Goal: Transaction & Acquisition: Purchase product/service

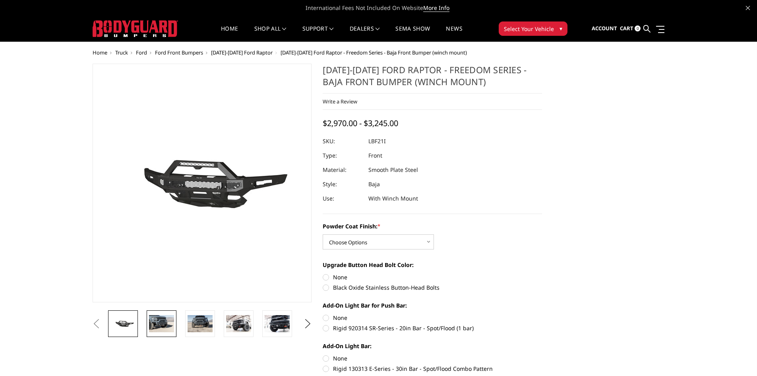
click at [153, 328] on img at bounding box center [161, 323] width 25 height 17
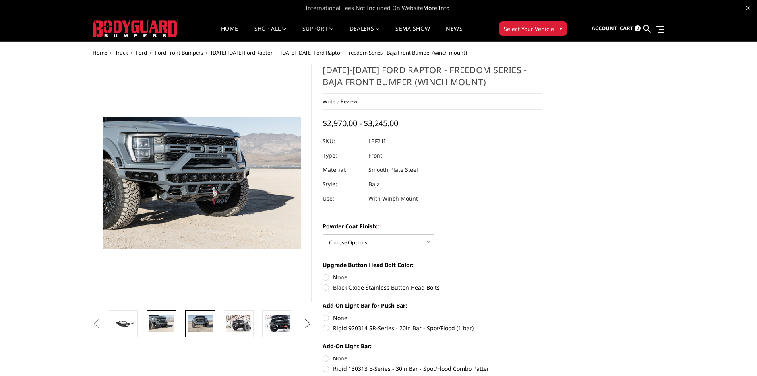
click at [197, 328] on img at bounding box center [200, 323] width 25 height 17
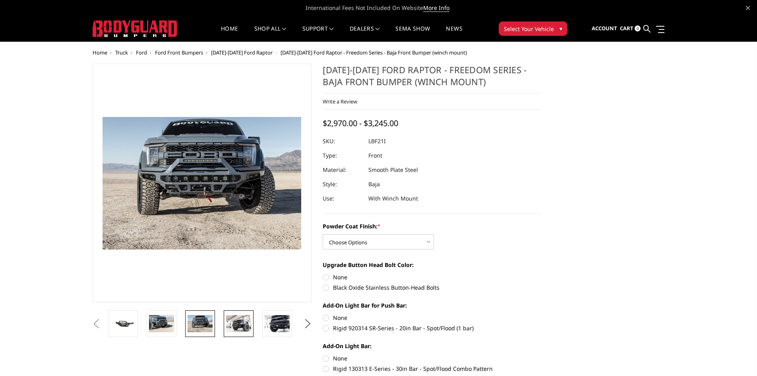
click at [233, 322] on img at bounding box center [238, 323] width 25 height 17
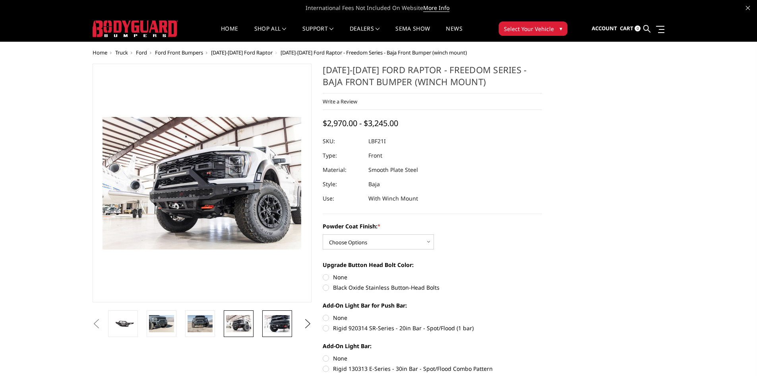
click at [275, 328] on img at bounding box center [277, 323] width 25 height 17
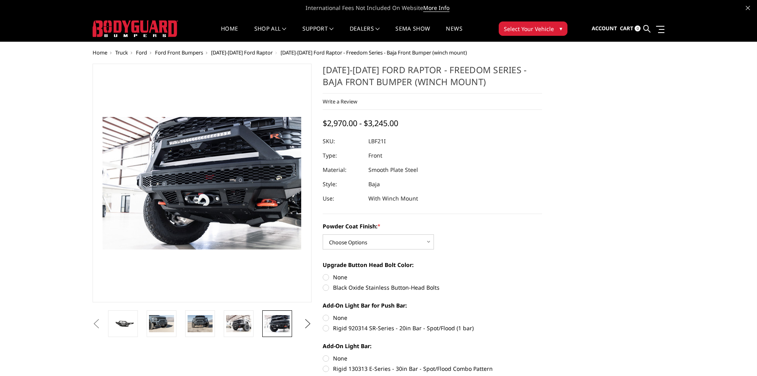
click at [308, 325] on button "Next" at bounding box center [308, 324] width 12 height 12
click at [272, 324] on img at bounding box center [277, 323] width 25 height 17
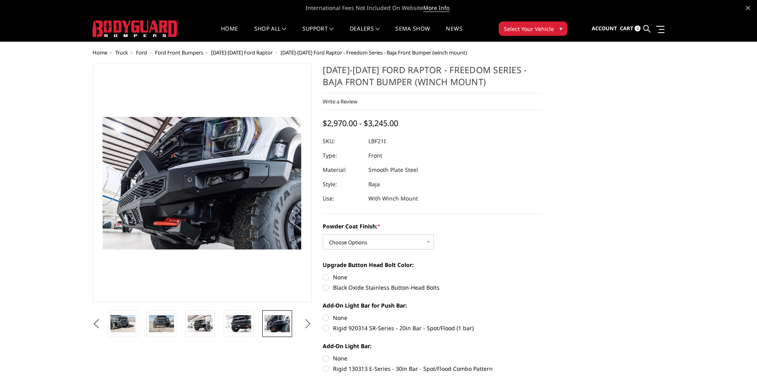
click at [307, 324] on button "Next" at bounding box center [308, 324] width 12 height 12
click at [285, 323] on img at bounding box center [277, 323] width 25 height 17
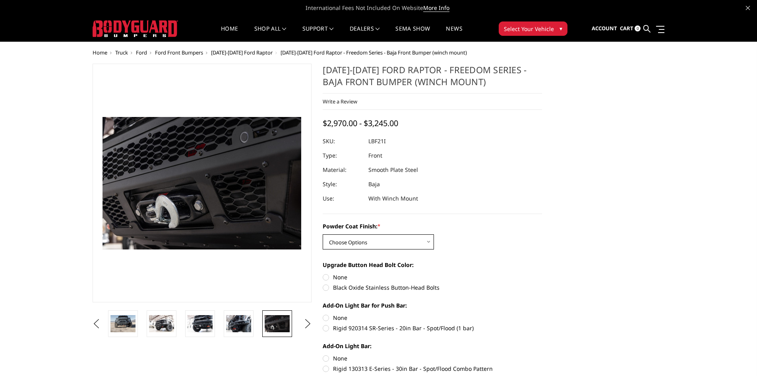
click at [356, 243] on select "Choose Options Bare Metal Texture Black Powder Coat" at bounding box center [378, 241] width 111 height 15
select select "2766"
click at [323, 234] on select "Choose Options Bare Metal Texture Black Powder Coat" at bounding box center [378, 241] width 111 height 15
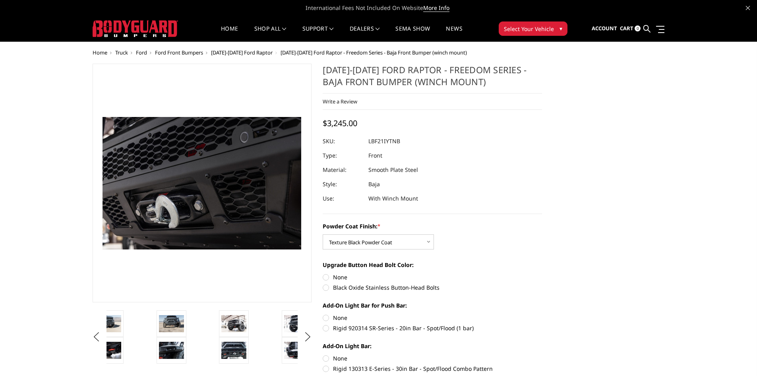
click at [335, 287] on label "Black Oxide Stainless Button-Head Bolts" at bounding box center [432, 287] width 219 height 8
click at [542, 273] on input "Black Oxide Stainless Button-Head Bolts" at bounding box center [542, 273] width 0 height 0
radio input "true"
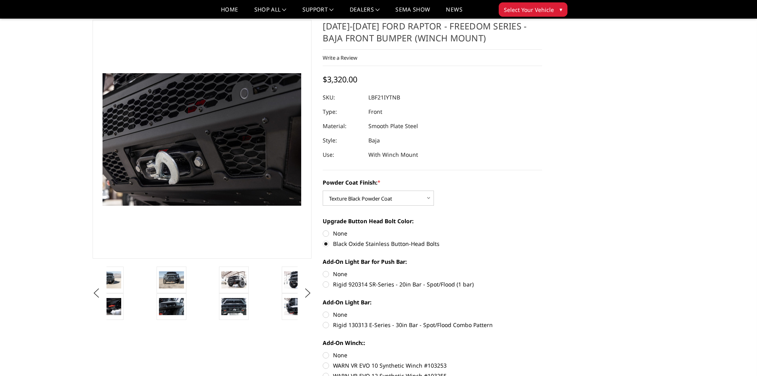
scroll to position [40, 0]
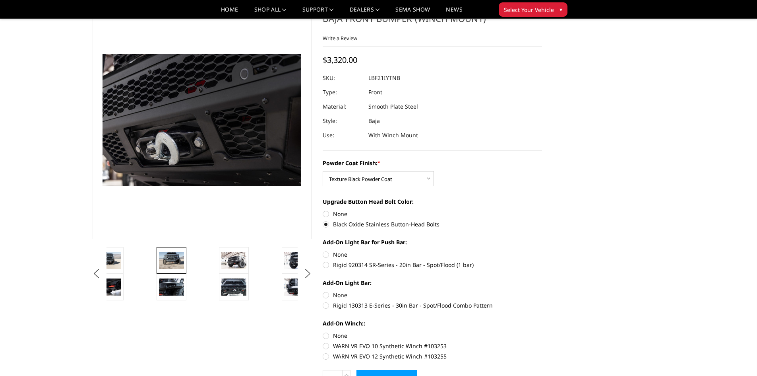
click at [167, 260] on img at bounding box center [171, 260] width 25 height 17
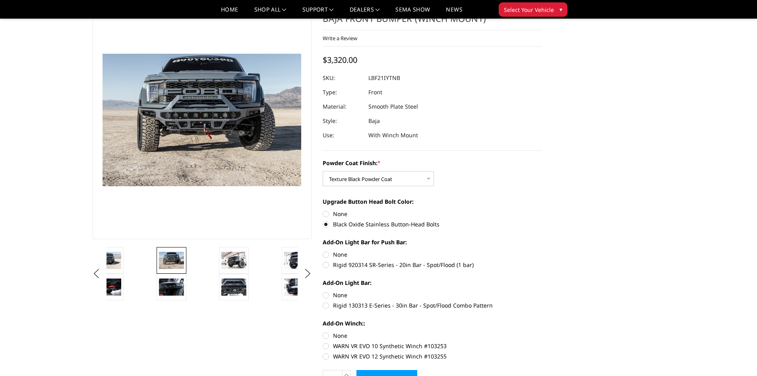
click at [342, 267] on label "Rigid 920314 SR-Series - 20in Bar - Spot/Flood (1 bar)" at bounding box center [432, 264] width 219 height 8
click at [542, 250] on input "Rigid 920314 SR-Series - 20in Bar - Spot/Flood (1 bar)" at bounding box center [542, 250] width 0 height 0
radio input "true"
click at [342, 306] on label "Rigid 130313 E-Series - 30in Bar - Spot/Flood Combo Pattern" at bounding box center [432, 305] width 219 height 8
click at [542, 291] on input "Rigid 130313 E-Series - 30in Bar - Spot/Flood Combo Pattern" at bounding box center [542, 291] width 0 height 0
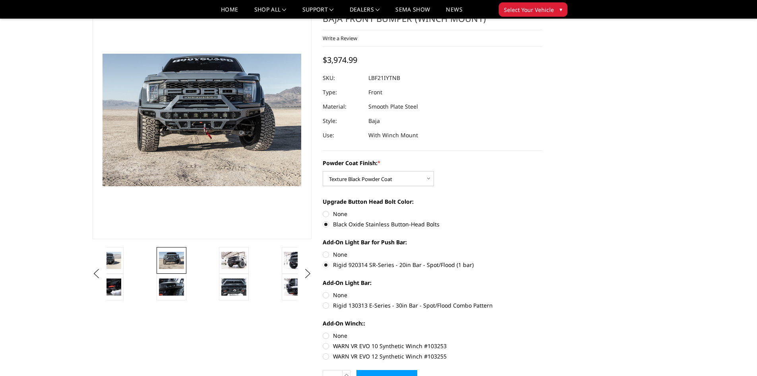
radio input "true"
click at [342, 306] on label "Rigid 130313 E-Series - 30in Bar - Spot/Flood Combo Pattern" at bounding box center [432, 305] width 219 height 8
click at [542, 291] on input "Rigid 130313 E-Series - 30in Bar - Spot/Flood Combo Pattern" at bounding box center [542, 291] width 0 height 0
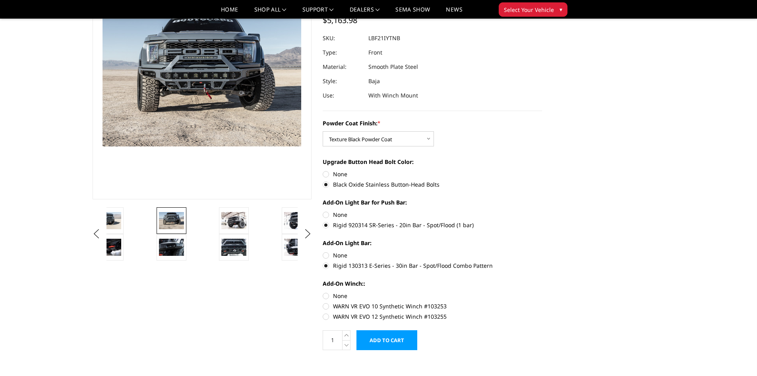
click at [355, 314] on label "WARN VR EVO 12 Synthetic Winch #103255" at bounding box center [432, 316] width 219 height 8
click at [542, 302] on input "WARN VR EVO 12 Synthetic Winch #103255" at bounding box center [542, 302] width 0 height 0
radio input "true"
click at [355, 314] on label "WARN VR EVO 12 Synthetic Winch #103255" at bounding box center [432, 316] width 219 height 8
click at [542, 302] on input "WARN VR EVO 12 Synthetic Winch #103255" at bounding box center [542, 302] width 0 height 0
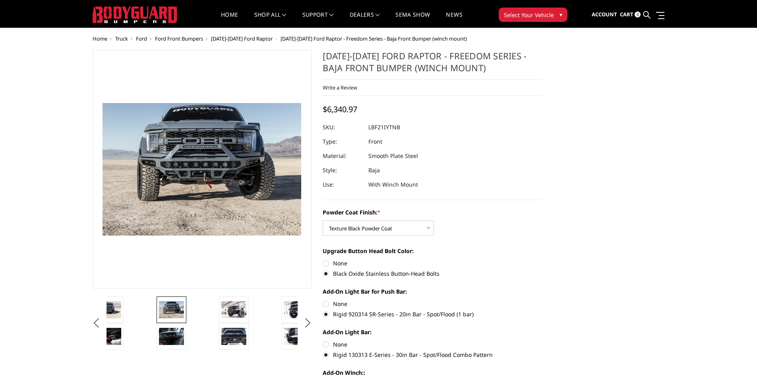
scroll to position [0, 0]
